Goal: Information Seeking & Learning: Learn about a topic

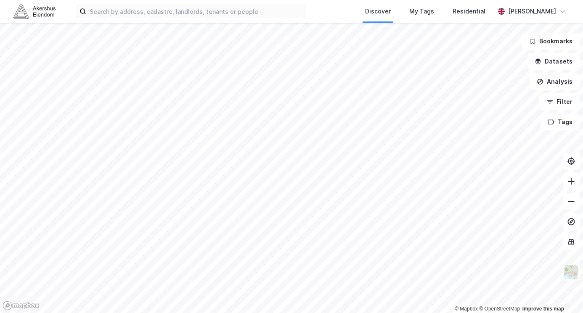
click at [582, 92] on html "Discover My Tags Residential [PERSON_NAME] © Mapbox © OpenStreetMap Improve thi…" at bounding box center [291, 156] width 583 height 313
